Goal: Task Accomplishment & Management: Manage account settings

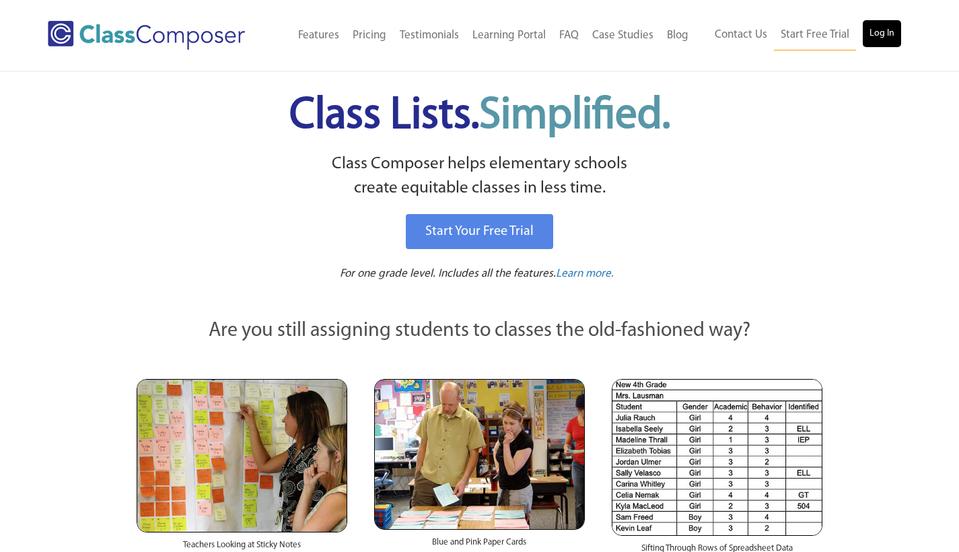
click at [874, 36] on link "Log In" at bounding box center [882, 33] width 38 height 27
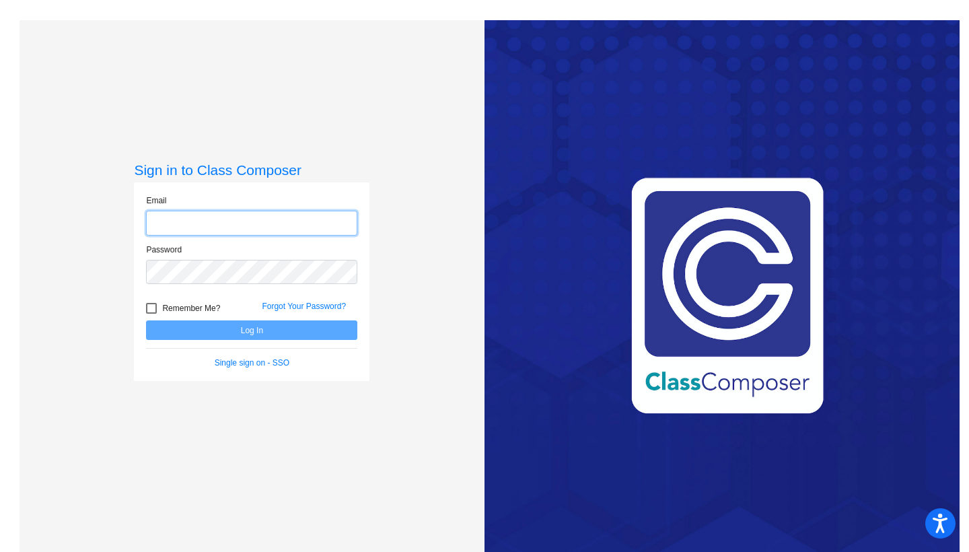
type input "[EMAIL_ADDRESS][DOMAIN_NAME]"
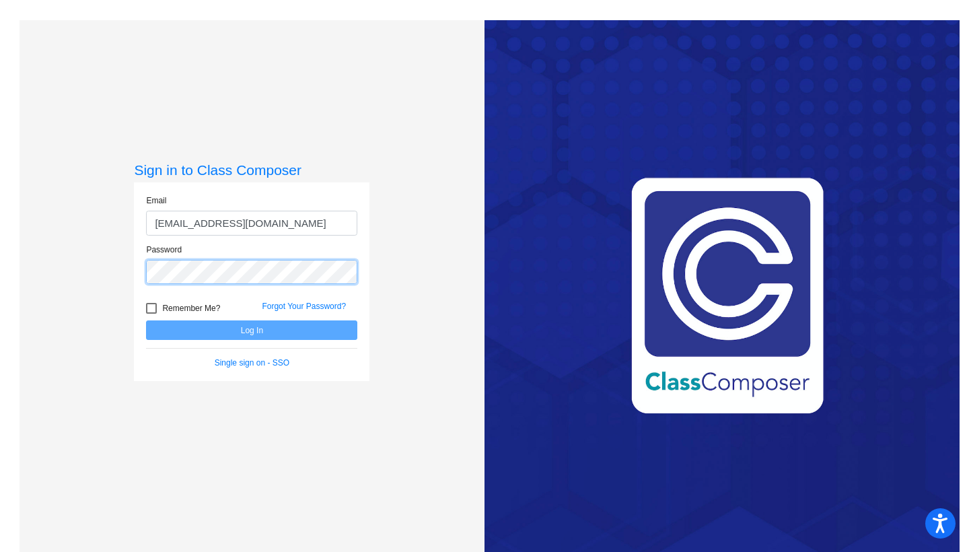
click at [250, 330] on button "Log In" at bounding box center [251, 330] width 211 height 20
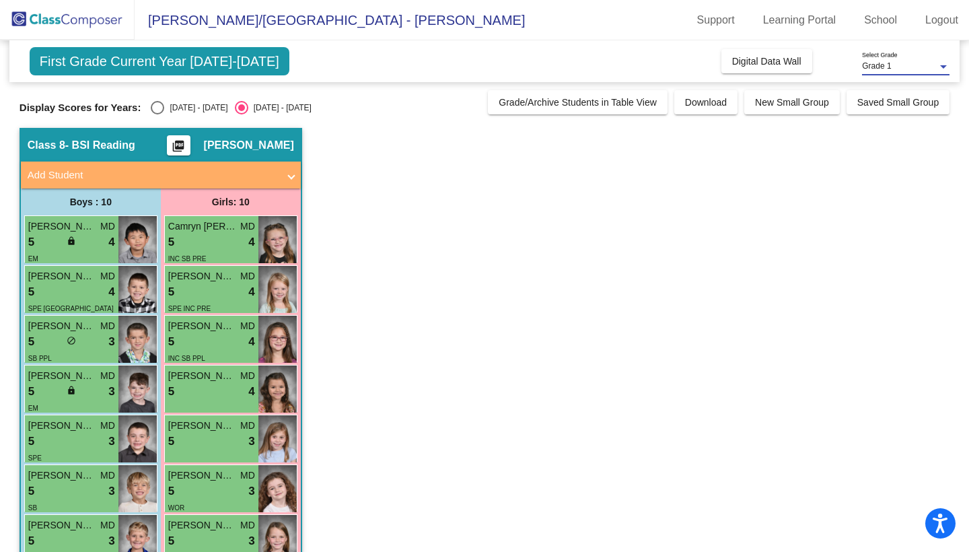
click at [887, 65] on span "Grade 1" at bounding box center [876, 65] width 29 height 9
click at [889, 66] on span "Grade 1" at bounding box center [905, 67] width 87 height 24
click at [945, 69] on div at bounding box center [943, 66] width 12 height 9
click at [148, 108] on div at bounding box center [484, 276] width 969 height 552
click at [153, 108] on div "Select an option" at bounding box center [157, 107] width 13 height 13
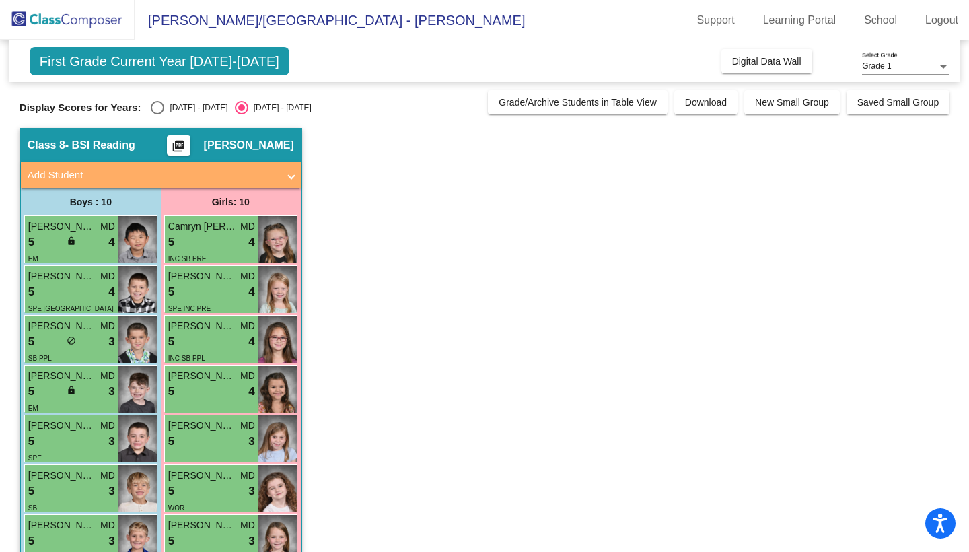
click at [157, 114] on input "2023 - 2024" at bounding box center [157, 114] width 1 height 1
radio input "true"
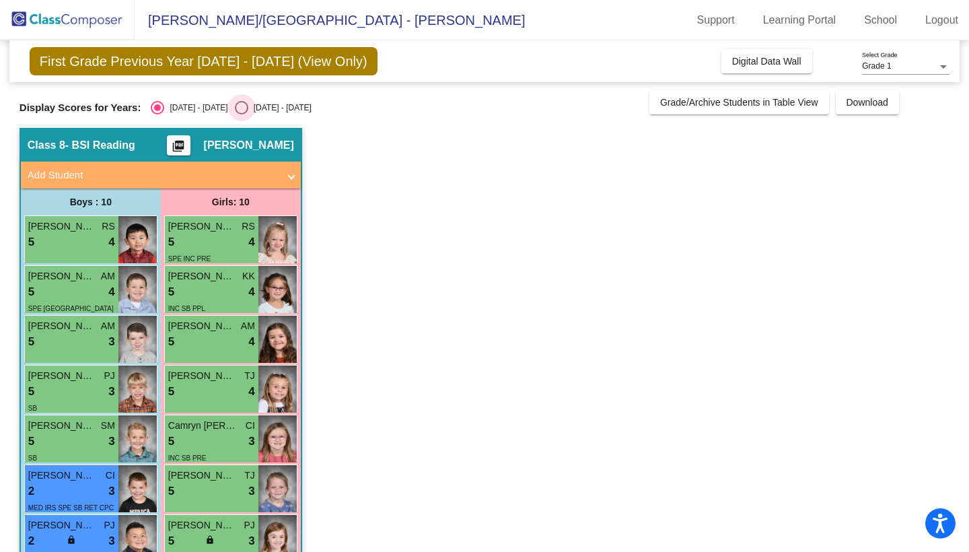
click at [235, 104] on div "Select an option" at bounding box center [241, 107] width 13 height 13
click at [241, 114] on input "2024 - 2025" at bounding box center [241, 114] width 1 height 1
radio input "true"
